Goal: Task Accomplishment & Management: Use online tool/utility

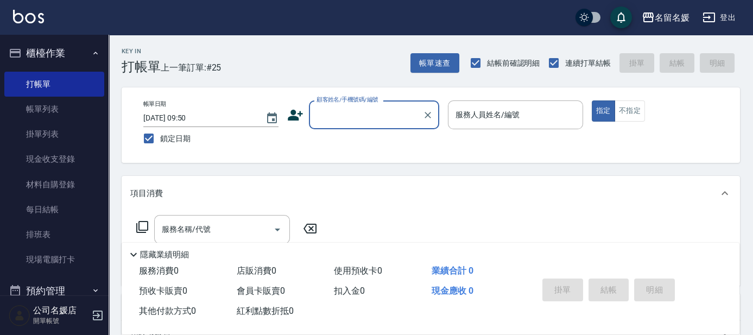
scroll to position [49, 0]
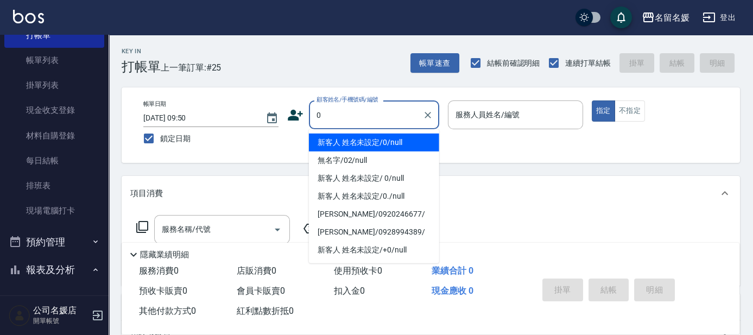
type input "0"
type input "04"
type button "true"
type input "新客人 姓名未設定/0/null"
type input "[PERSON_NAME]-04"
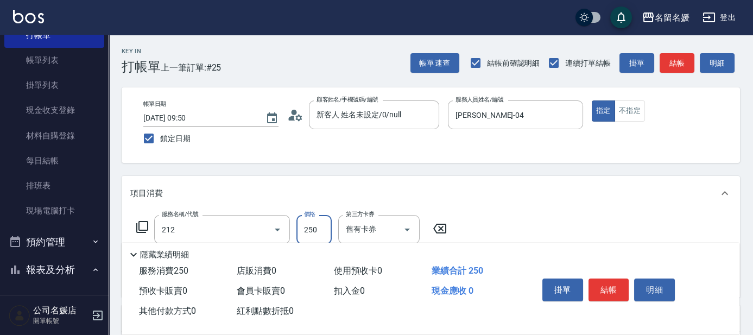
type input "洗髮券-(卡)250(212)"
type input "."
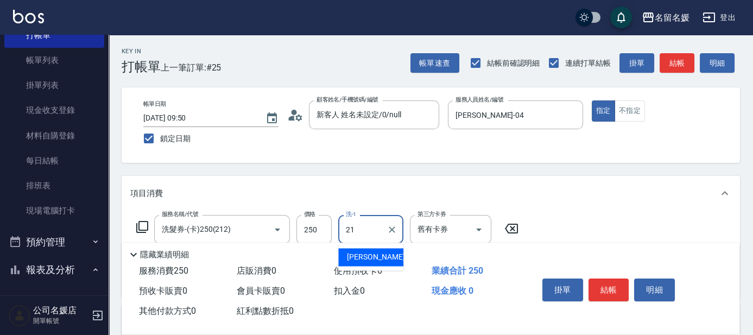
type input "[PERSON_NAME]-21"
type input "[PERSON_NAME].玻酸.晶膜.水療(635)"
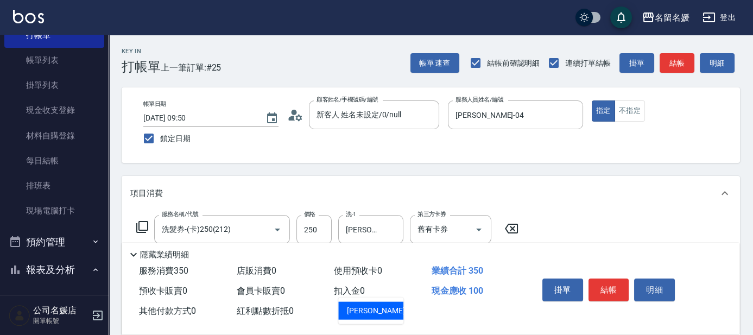
type input "[PERSON_NAME]-21"
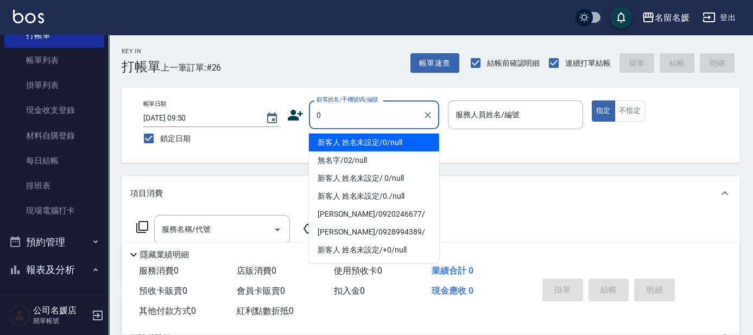
type input "新客人 姓名未設定/0/null"
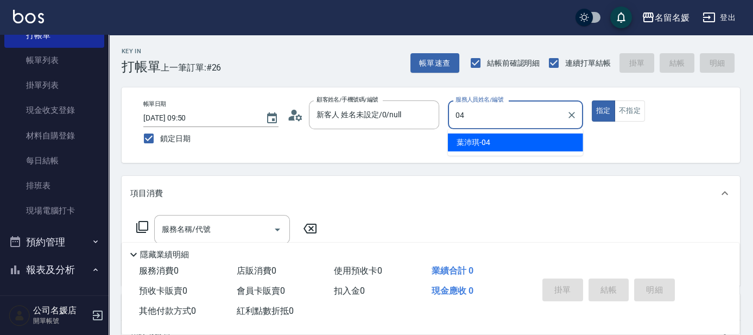
type input "[PERSON_NAME]-04"
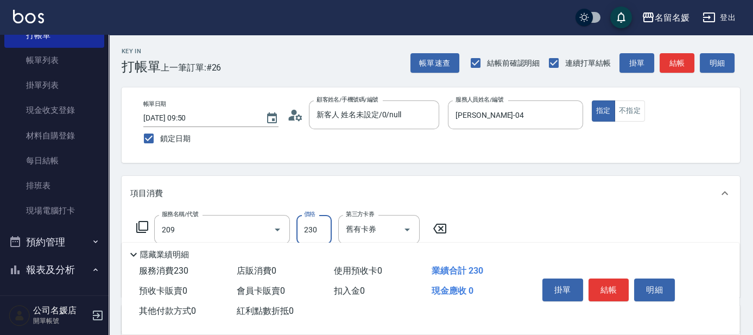
type input "洗髮券-(卡)230(209)"
type input "[PERSON_NAME]-21"
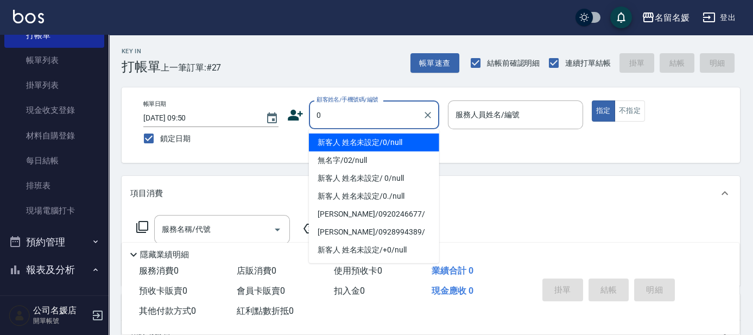
type input "新客人 姓名未設定/0/null"
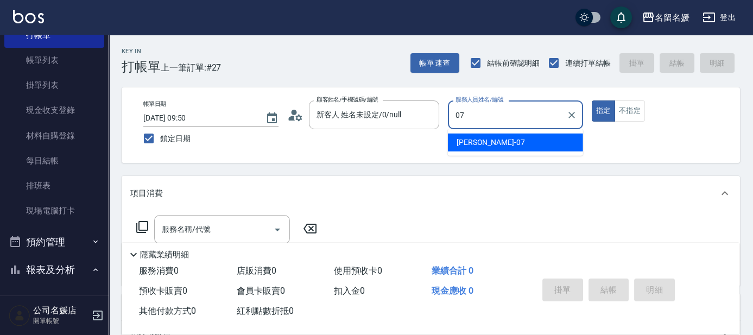
type input "[PERSON_NAME]-07"
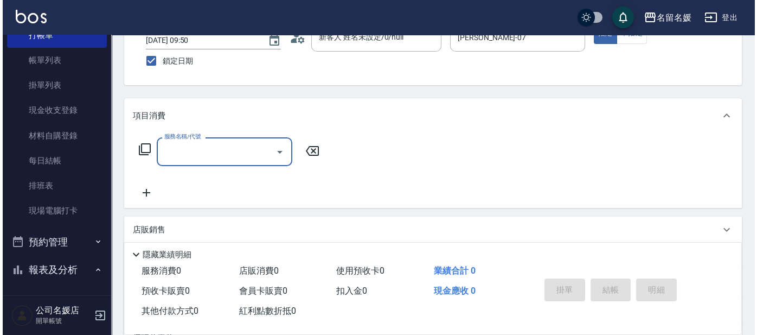
scroll to position [98, 0]
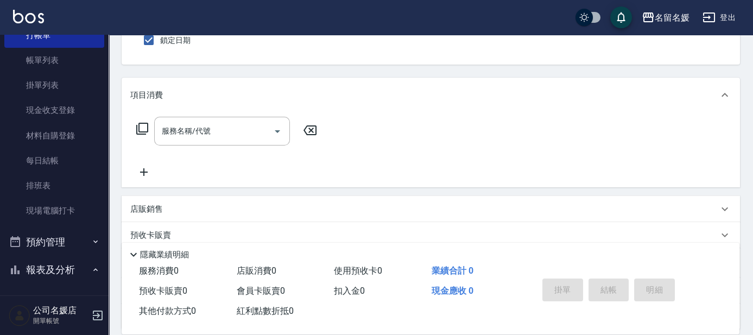
click at [147, 123] on icon at bounding box center [142, 129] width 12 height 12
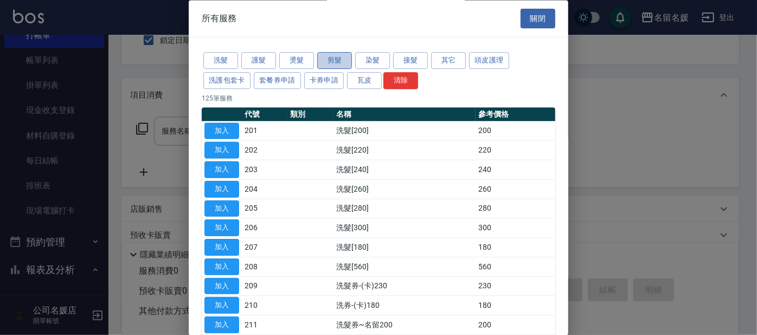
click at [328, 67] on button "剪髮" at bounding box center [334, 61] width 35 height 17
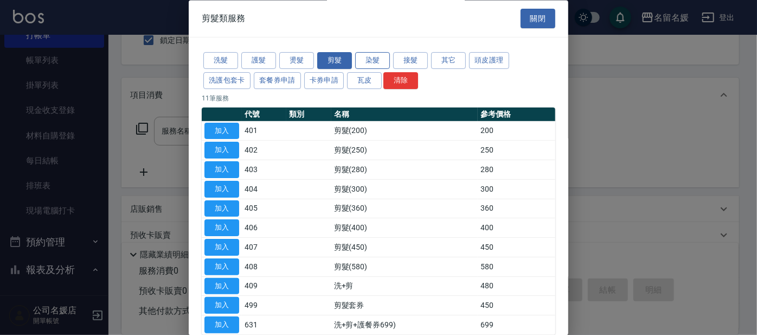
click at [369, 54] on button "染髮" at bounding box center [372, 61] width 35 height 17
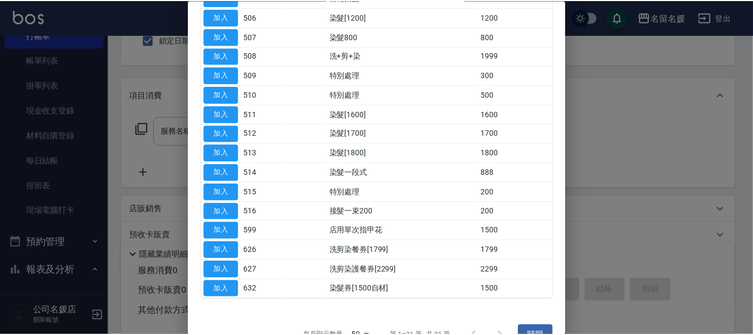
scroll to position [246, 0]
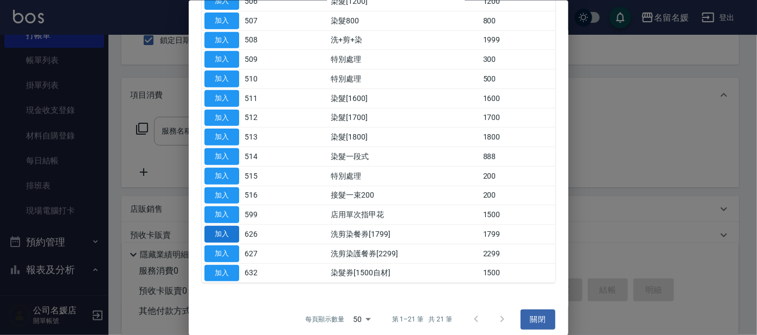
click at [228, 234] on button "加入" at bounding box center [222, 234] width 35 height 17
type input "洗剪染餐券[1799](626)"
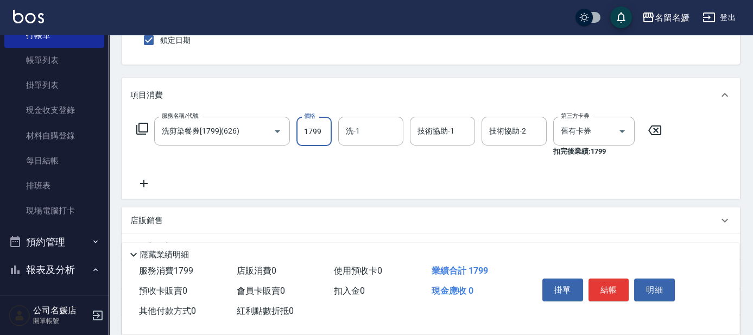
click at [320, 136] on input "1799" at bounding box center [313, 131] width 35 height 29
type input "2500"
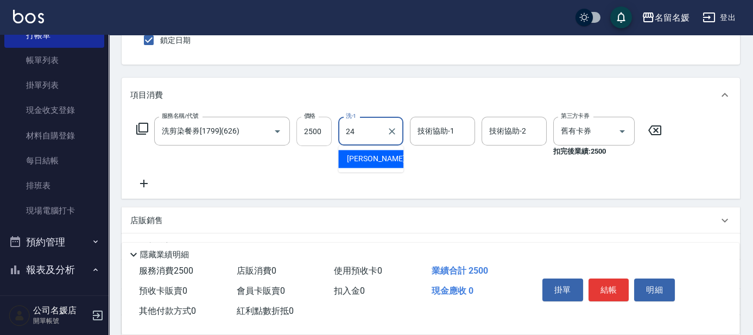
type input "[PERSON_NAME]-24"
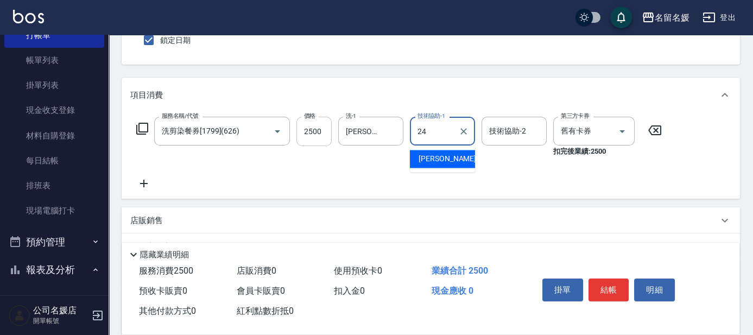
type input "[PERSON_NAME]-24"
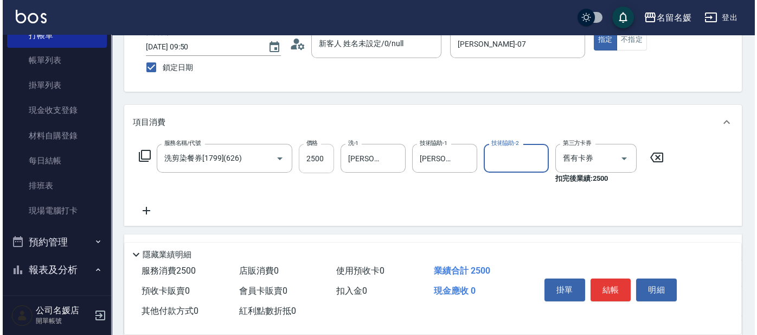
scroll to position [0, 0]
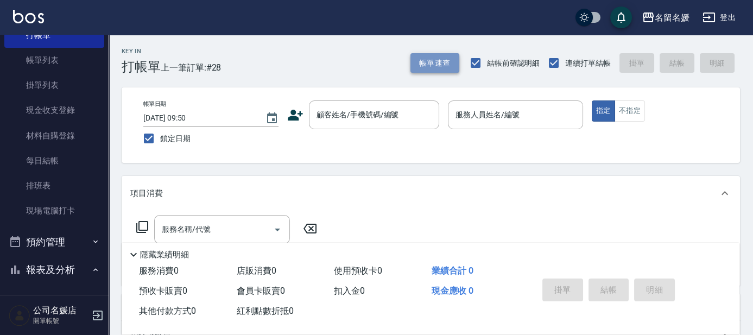
click at [429, 63] on button "帳單速查" at bounding box center [434, 63] width 49 height 20
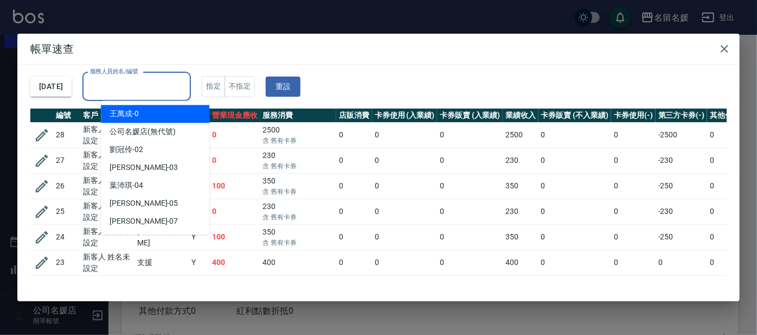
click at [135, 88] on input "服務人員姓名/編號" at bounding box center [136, 86] width 99 height 19
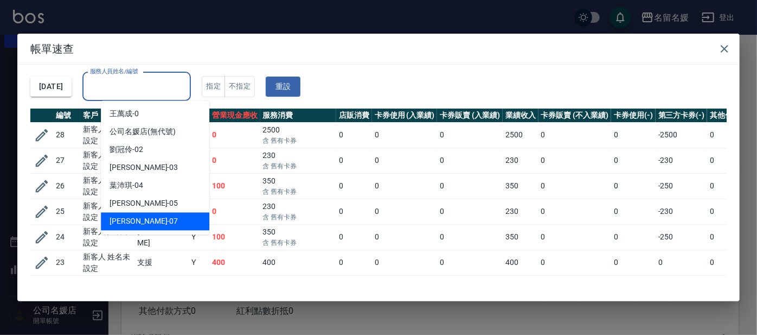
click at [143, 224] on div "[PERSON_NAME] -07" at bounding box center [155, 221] width 109 height 18
type input "[PERSON_NAME]-07"
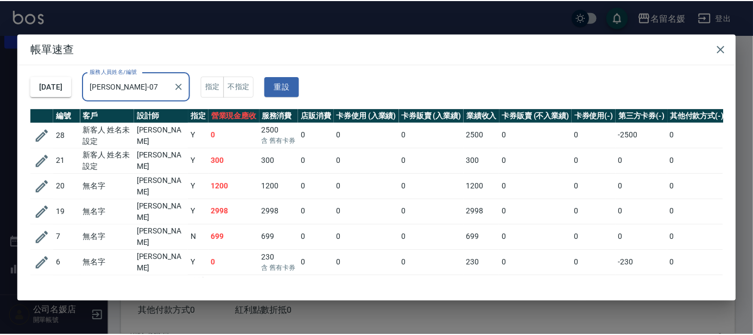
scroll to position [10, 0]
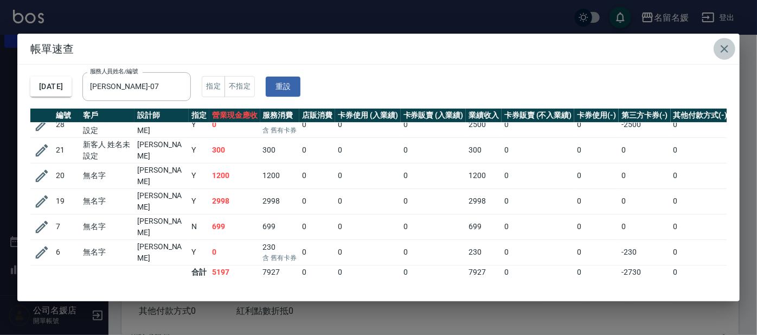
click at [723, 48] on icon "button" at bounding box center [724, 48] width 13 height 13
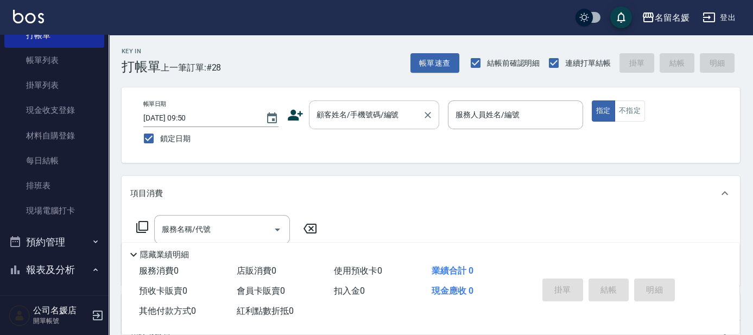
click at [371, 110] on input "顧客姓名/手機號碼/編號" at bounding box center [366, 114] width 104 height 19
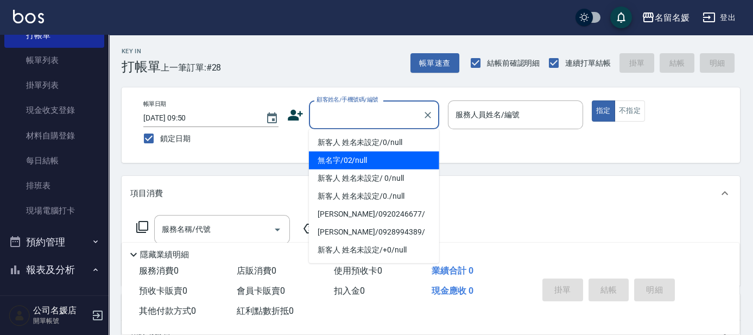
drag, startPoint x: 371, startPoint y: 160, endPoint x: 477, endPoint y: 120, distance: 113.8
click at [375, 157] on li "無名字/02/null" at bounding box center [374, 160] width 130 height 18
type input "無名字/02/null"
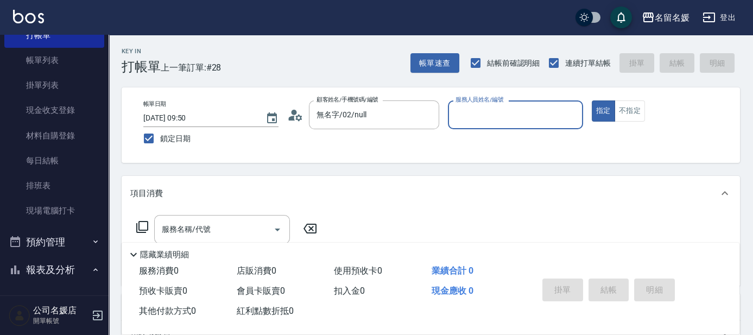
click at [477, 119] on input "服務人員姓名/編號" at bounding box center [515, 114] width 125 height 19
type input "[PERSON_NAME]-04"
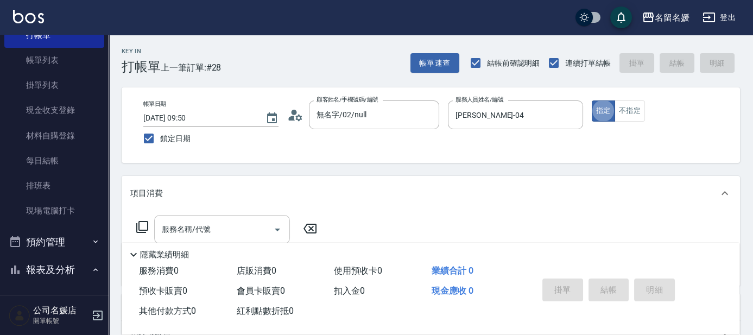
click at [211, 234] on input "服務名稱/代號" at bounding box center [214, 229] width 110 height 19
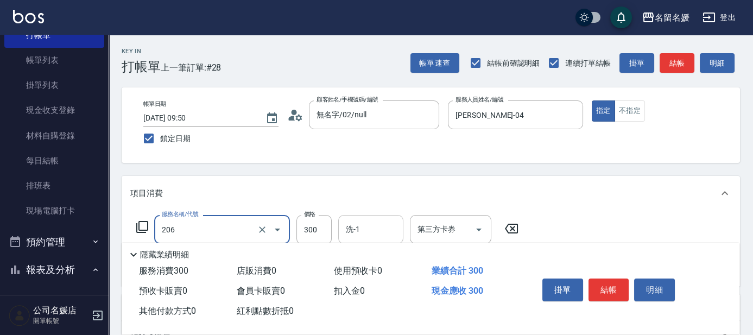
click at [376, 227] on input "洗-1" at bounding box center [370, 229] width 55 height 19
type input "洗髮[300](206)"
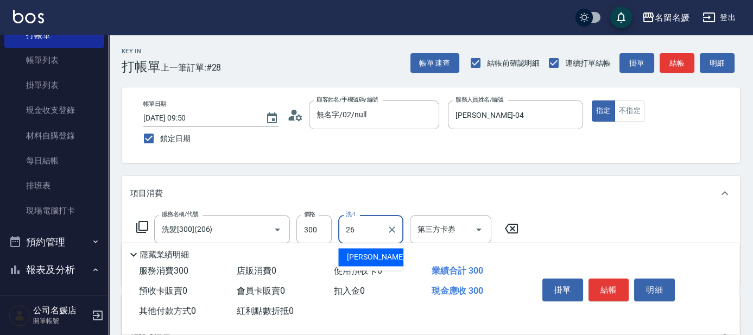
type input "[PERSON_NAME]-26"
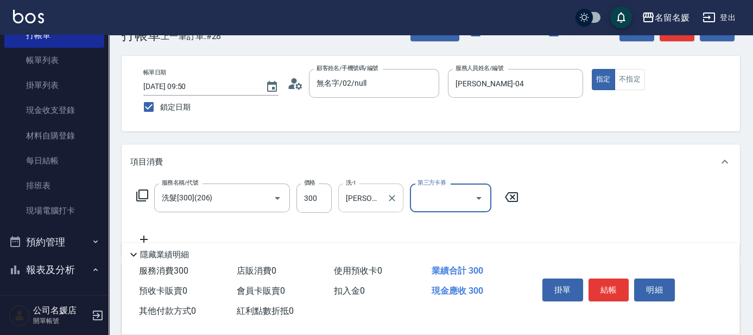
scroll to position [49, 0]
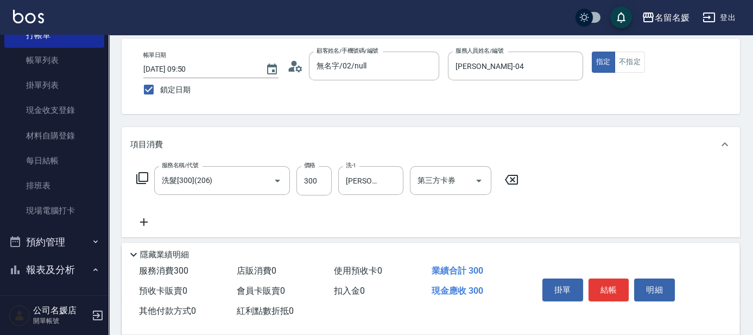
click at [148, 218] on icon at bounding box center [143, 221] width 27 height 13
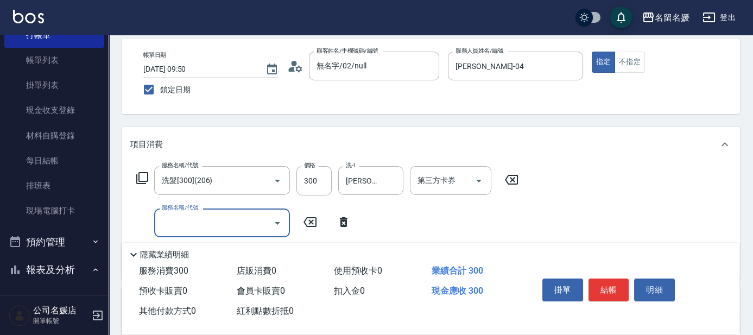
drag, startPoint x: 200, startPoint y: 221, endPoint x: 203, endPoint y: 216, distance: 5.9
click at [202, 220] on input "服務名稱/代號" at bounding box center [214, 222] width 110 height 19
click at [374, 224] on input "洗-1" at bounding box center [370, 222] width 55 height 19
type input "潤絲(801)"
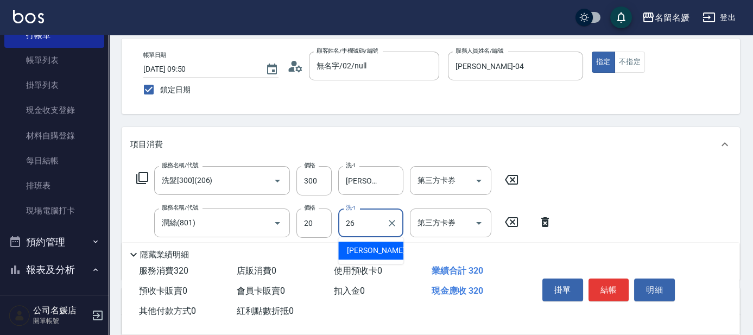
type input "[PERSON_NAME]-26"
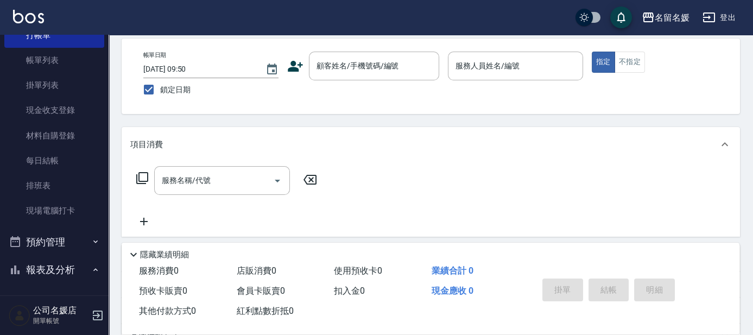
click at [339, 100] on div "帳單日期 [DATE] 09:50 鎖定日期 顧客姓名/手機號碼/編號 顧客姓名/手機號碼/編號 服務人員姓名/編號 服務人員姓名/編號 指定 不指定" at bounding box center [431, 76] width 618 height 75
click at [335, 67] on input "顧客姓名/手機號碼/編號" at bounding box center [366, 65] width 104 height 19
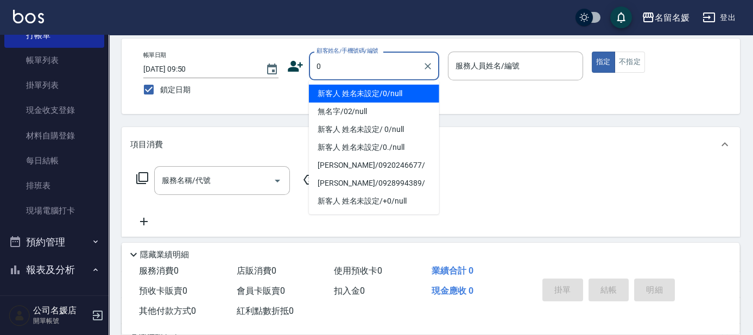
type input "0"
type input "新客人 姓名未設定/0/null"
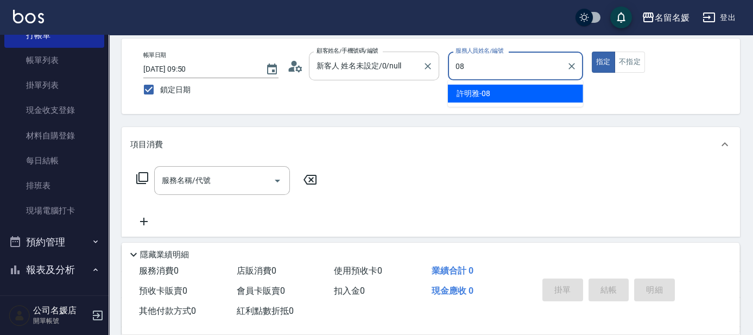
type input "[PERSON_NAME]-08"
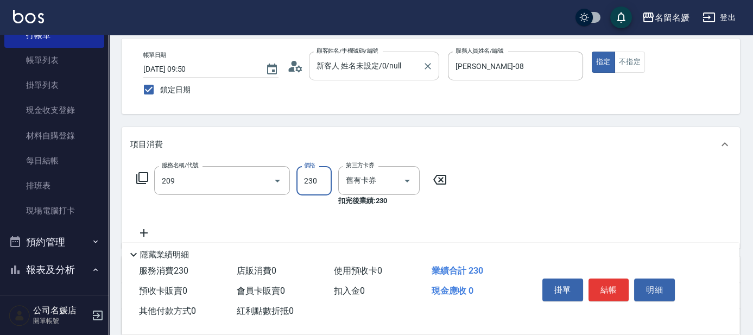
type input "洗髮券-(卡)230(209)"
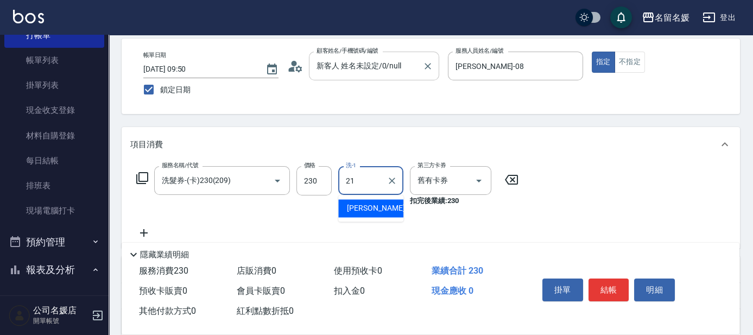
type input "[PERSON_NAME]-21"
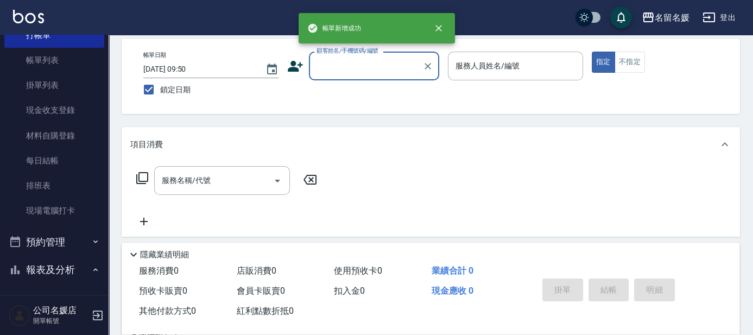
scroll to position [0, 0]
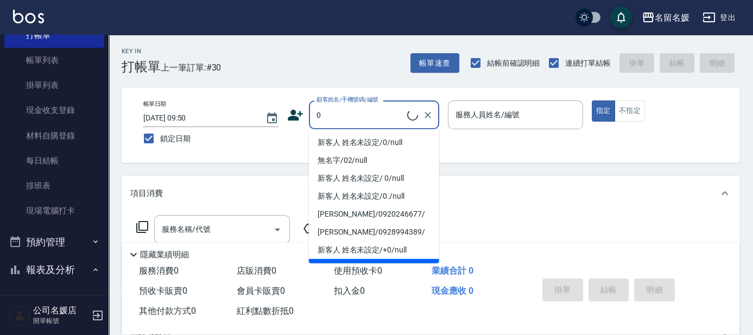
type input "0"
type input "新客人 姓名未設定/0/null"
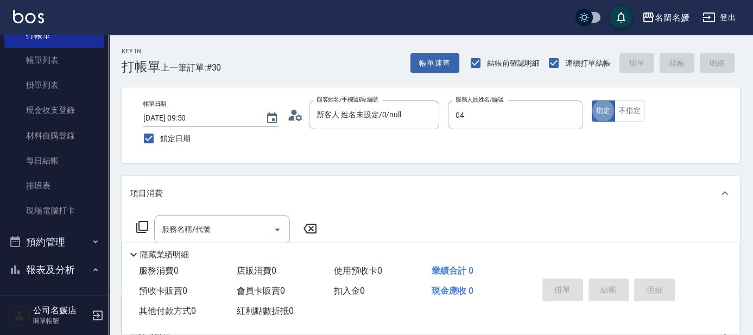
type input "[PERSON_NAME]-04"
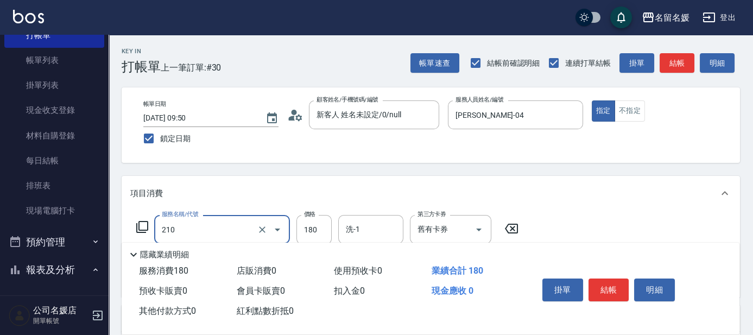
type input "洗券-(卡)180(210)"
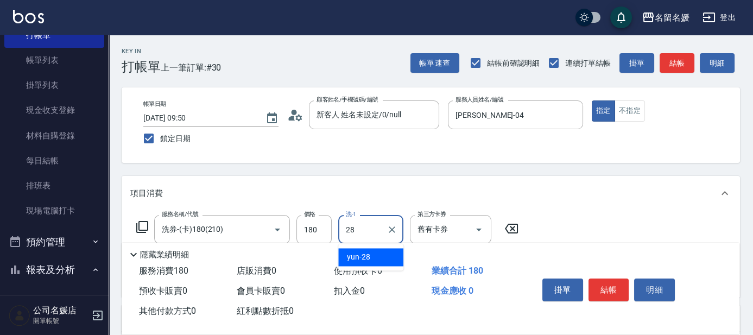
type input "yun-28"
